Goal: Task Accomplishment & Management: Manage account settings

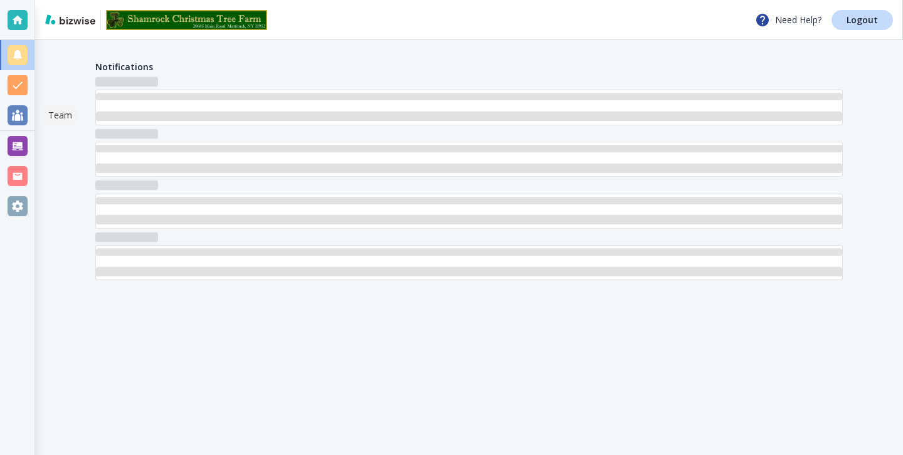
click at [11, 113] on div at bounding box center [18, 115] width 20 height 20
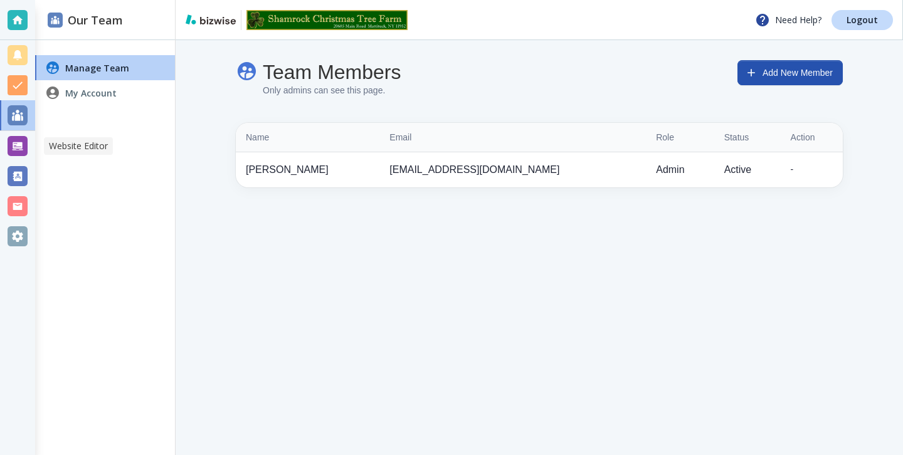
click at [14, 168] on div at bounding box center [18, 176] width 20 height 20
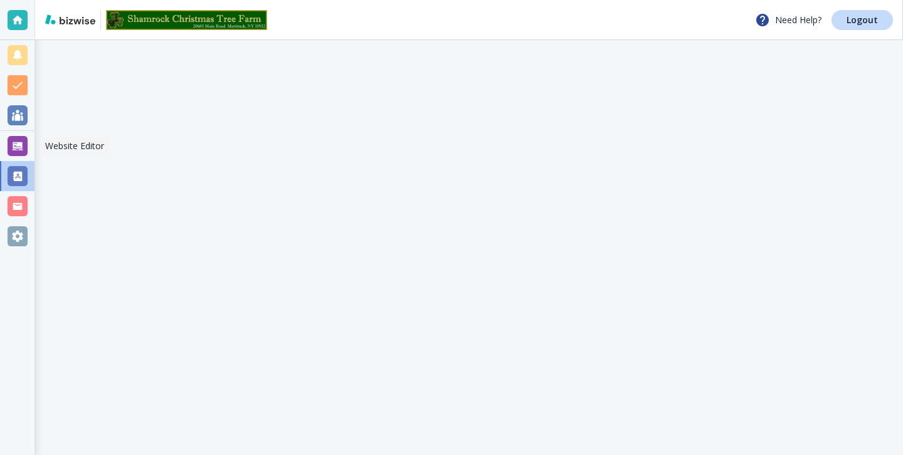
click at [14, 156] on div at bounding box center [17, 146] width 35 height 30
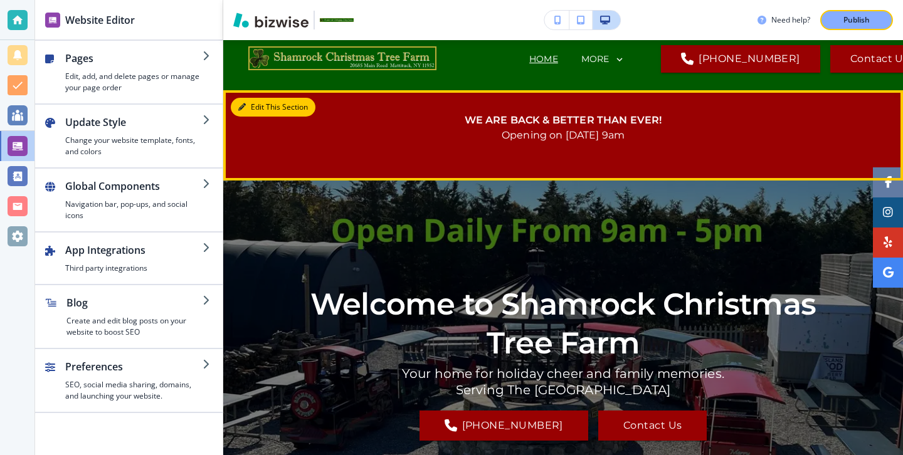
click at [260, 108] on button "Edit This Section" at bounding box center [273, 107] width 85 height 19
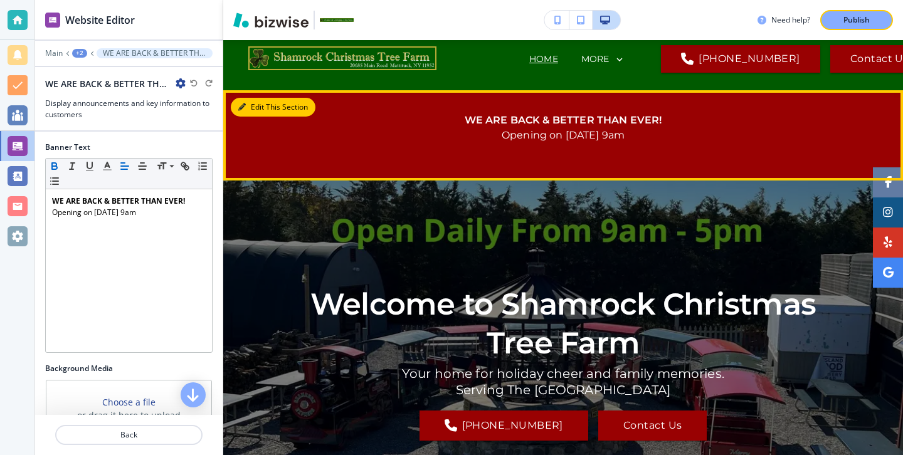
scroll to position [63, 0]
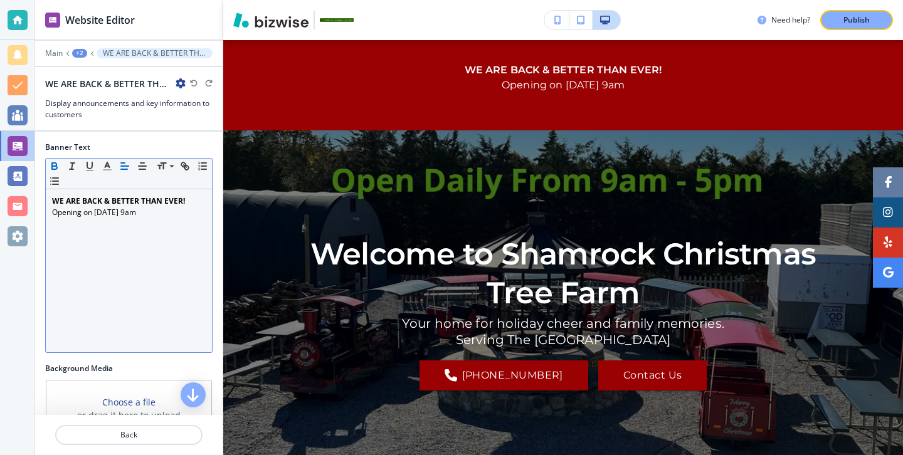
click at [140, 211] on p "﻿Opening on [DATE] 9am" at bounding box center [129, 212] width 154 height 11
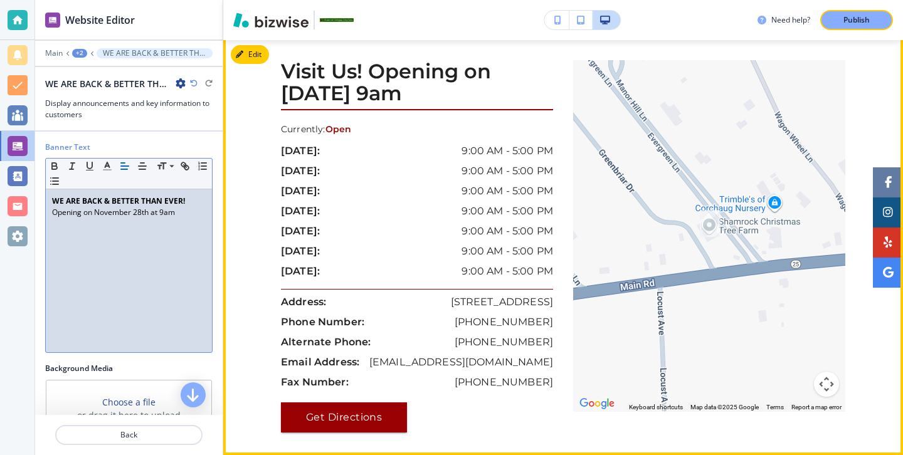
scroll to position [4741, 0]
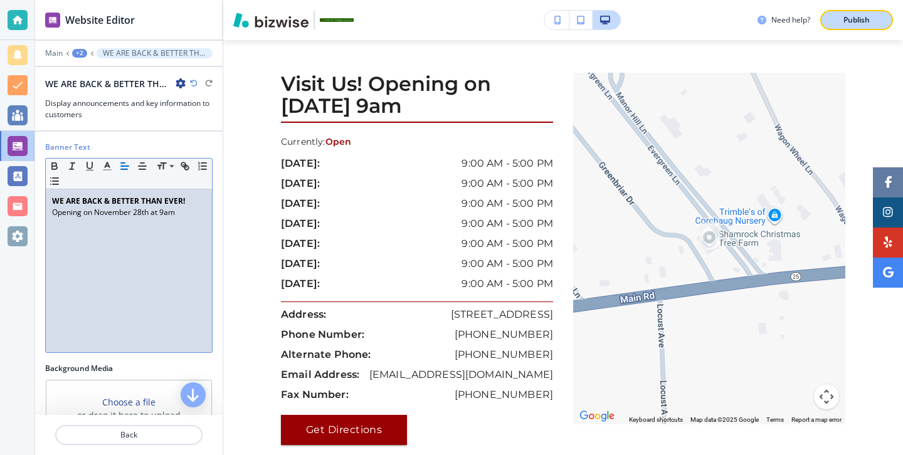
click at [857, 14] on p "Publish" at bounding box center [857, 19] width 26 height 11
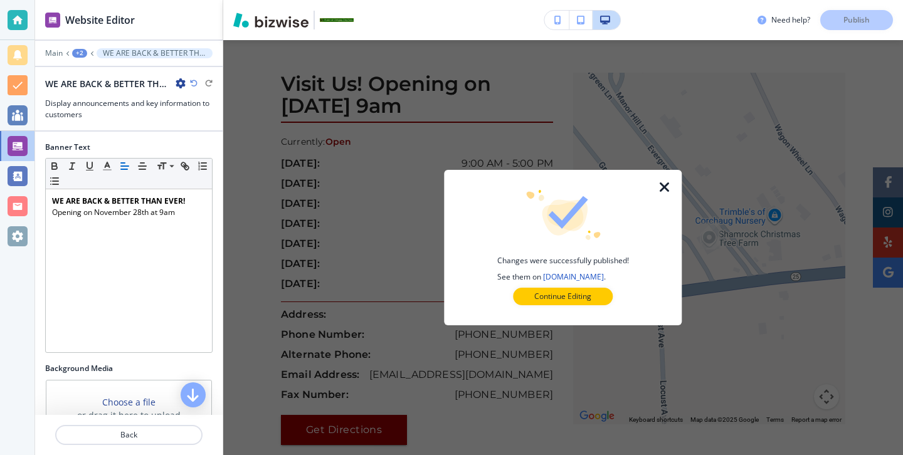
click at [564, 322] on div at bounding box center [563, 315] width 198 height 20
click at [564, 302] on p "Continue Editing" at bounding box center [562, 296] width 57 height 11
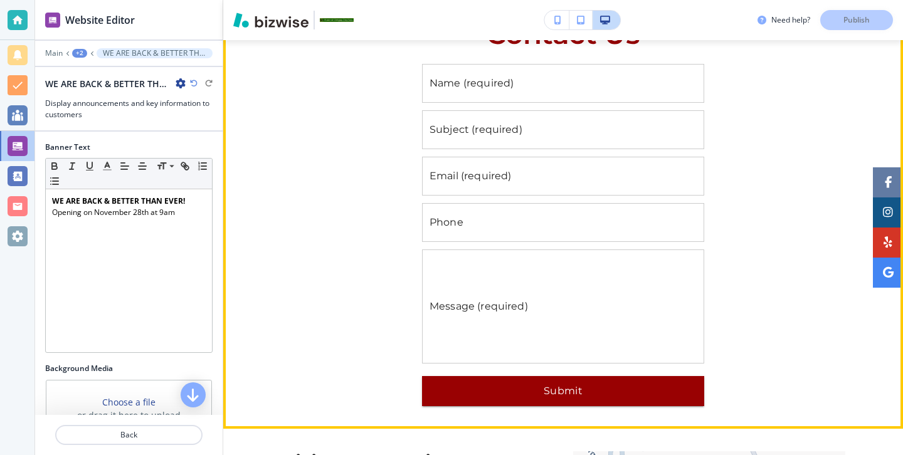
scroll to position [4521, 0]
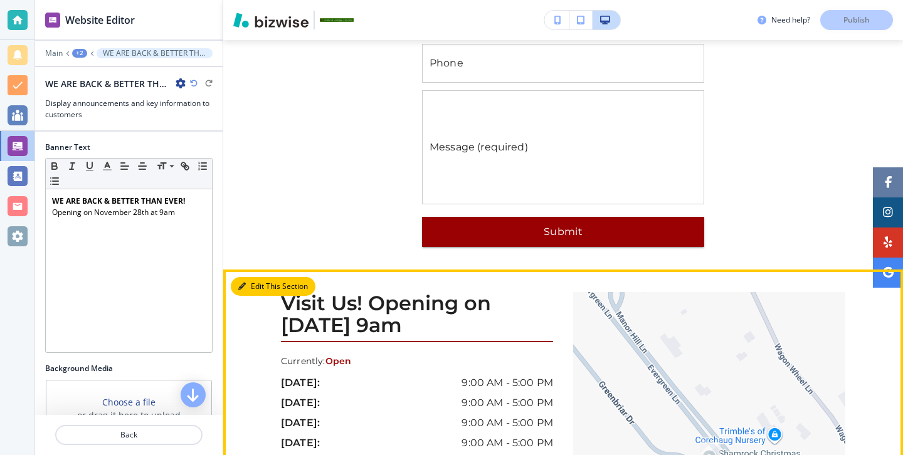
click at [244, 283] on button "Edit This Section" at bounding box center [273, 286] width 85 height 19
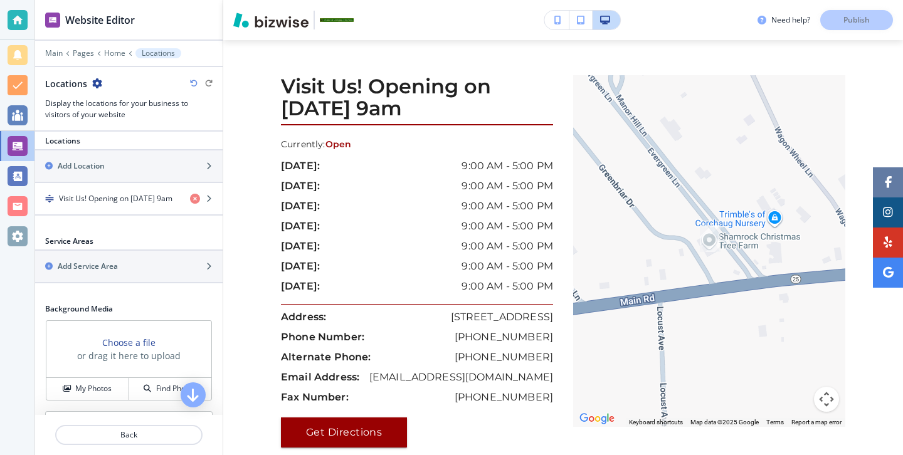
scroll to position [214, 0]
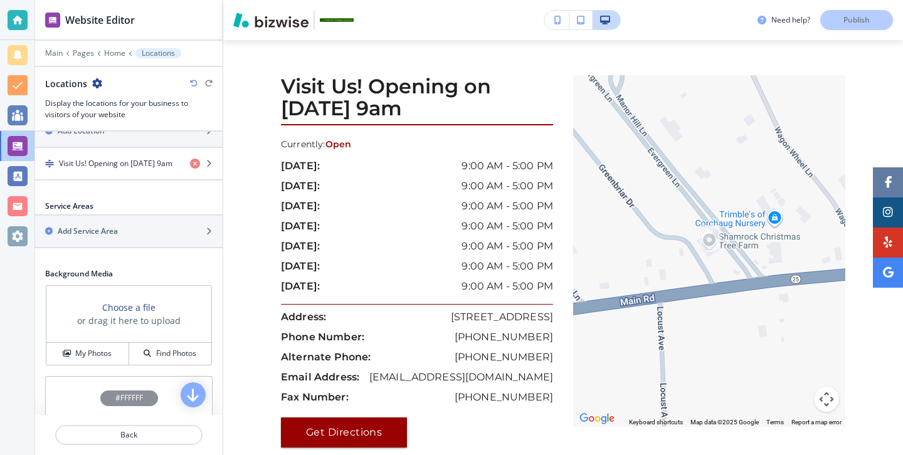
click at [131, 181] on div at bounding box center [129, 191] width 188 height 20
click at [131, 171] on div "button" at bounding box center [129, 174] width 188 height 10
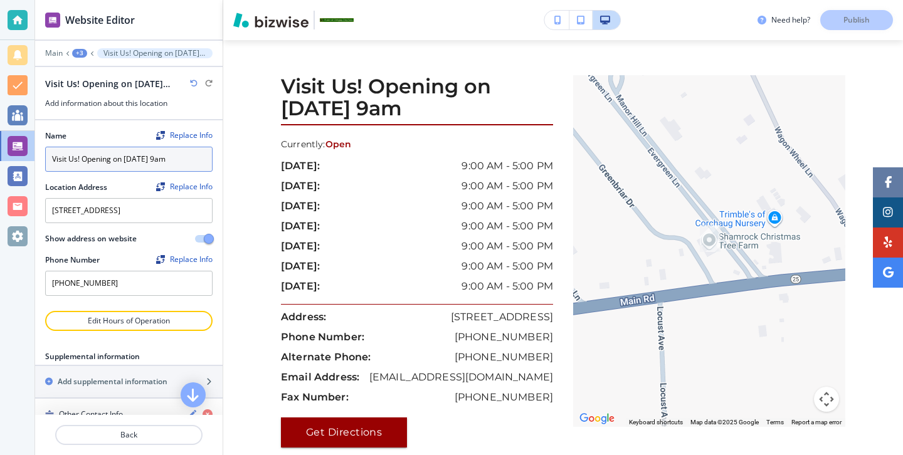
click at [171, 164] on input "Visit Us! Opening on [DATE] 9am" at bounding box center [128, 159] width 167 height 25
click at [171, 162] on input "Visit Us! Opening on [DATE] 9am" at bounding box center [128, 159] width 167 height 25
type input "Visit Us! Opening on [DATE] 9am"
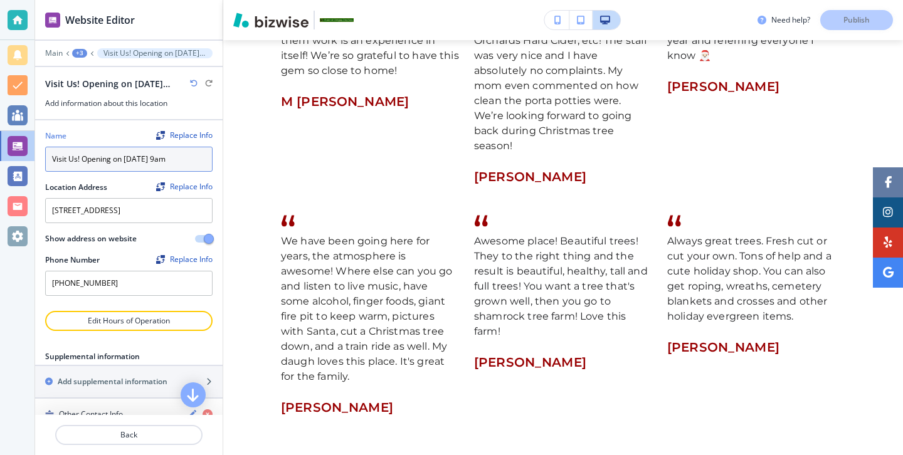
scroll to position [3511, 0]
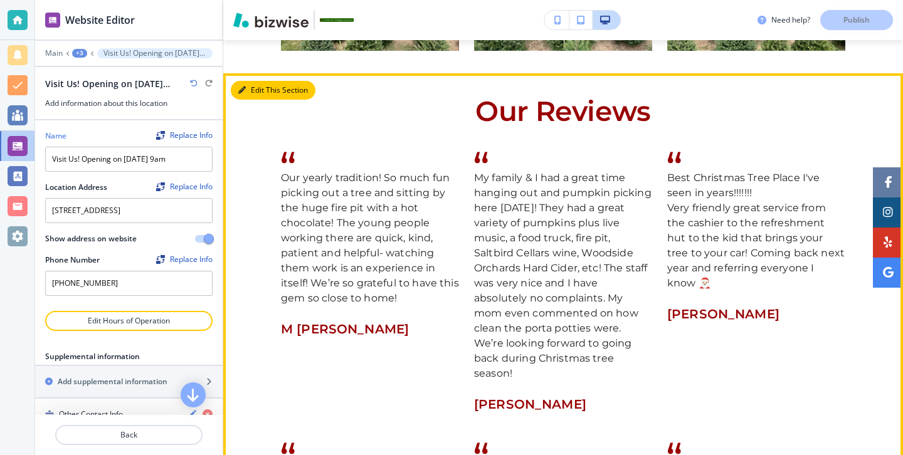
click at [268, 100] on button "Edit This Section" at bounding box center [273, 90] width 85 height 19
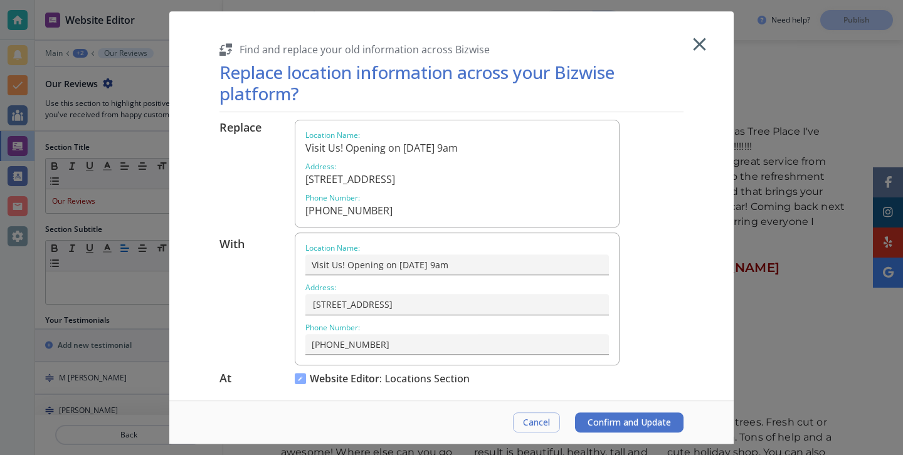
scroll to position [3563, 0]
click at [618, 414] on button "Confirm and Update" at bounding box center [629, 423] width 108 height 20
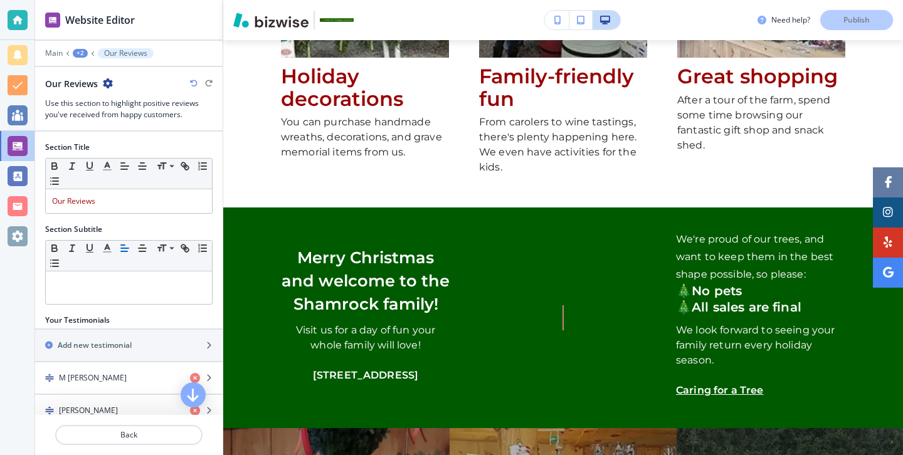
scroll to position [1424, 0]
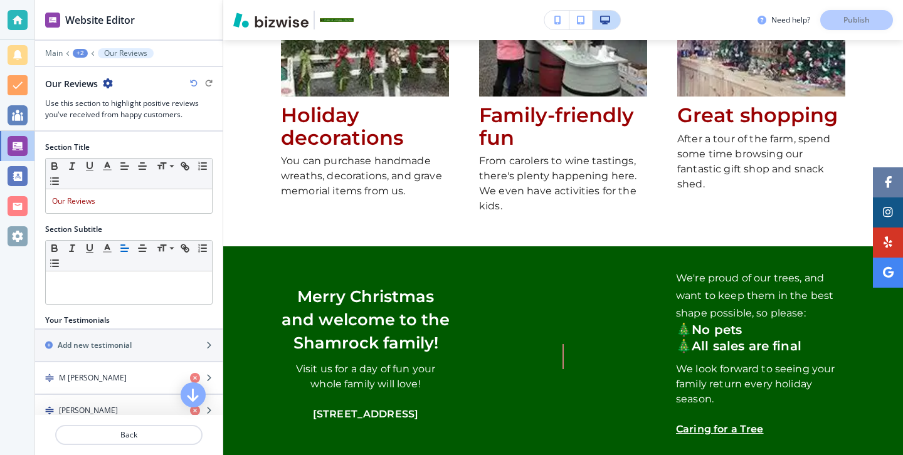
click at [881, 27] on div "Need help? Publish" at bounding box center [830, 20] width 145 height 20
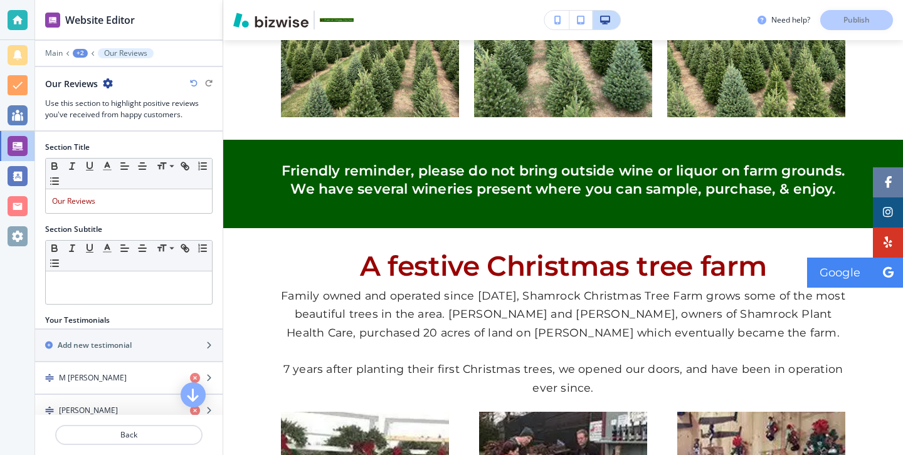
scroll to position [0, 0]
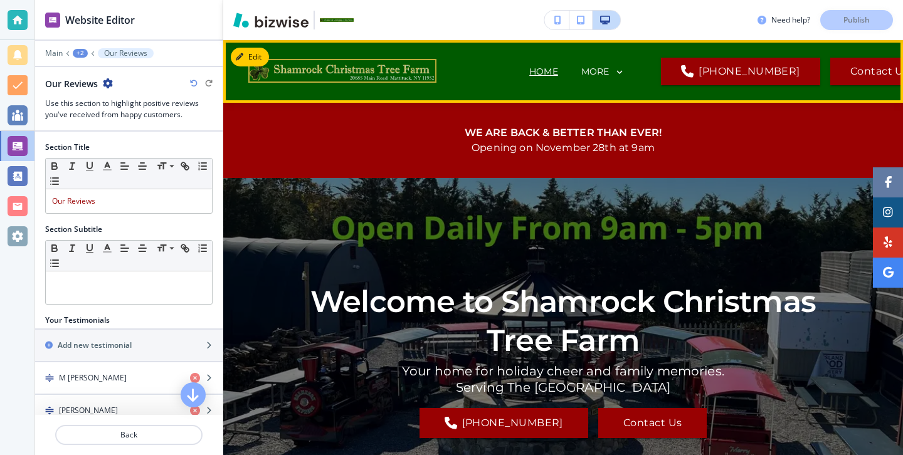
click at [584, 66] on div "MORE" at bounding box center [603, 71] width 45 height 11
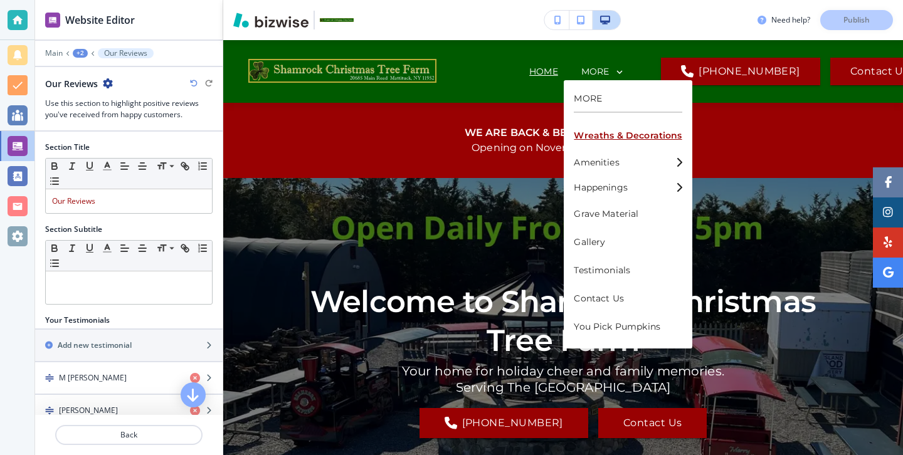
click at [593, 134] on p "Wreaths & Decorations" at bounding box center [628, 136] width 108 height 28
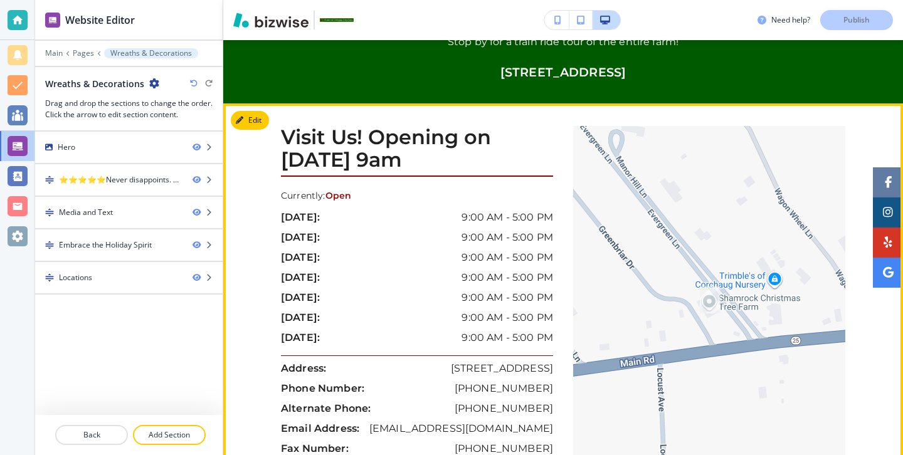
scroll to position [1353, 0]
